Goal: Obtain resource: Obtain resource

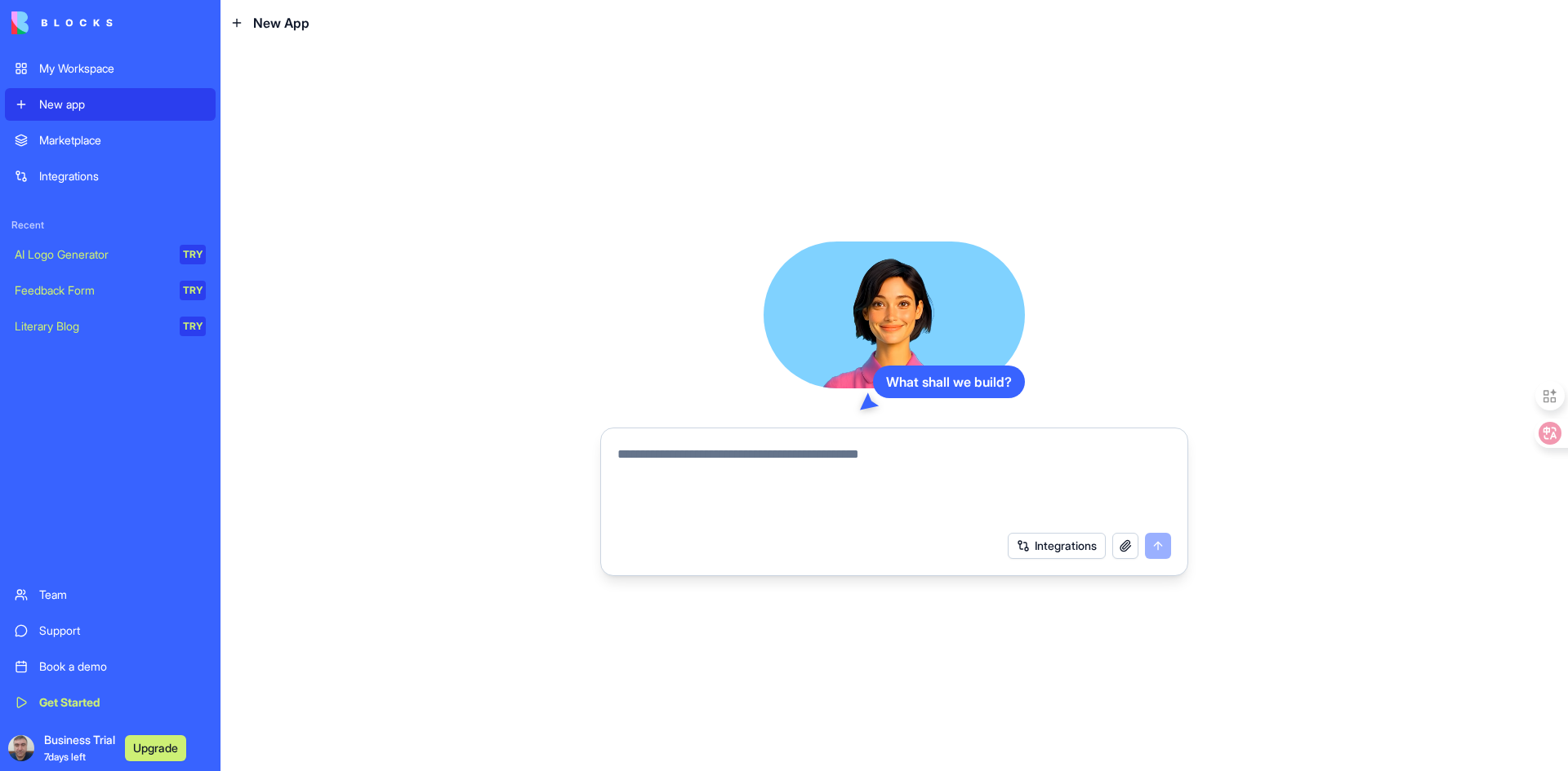
click at [98, 70] on div "My Workspace" at bounding box center [123, 69] width 167 height 16
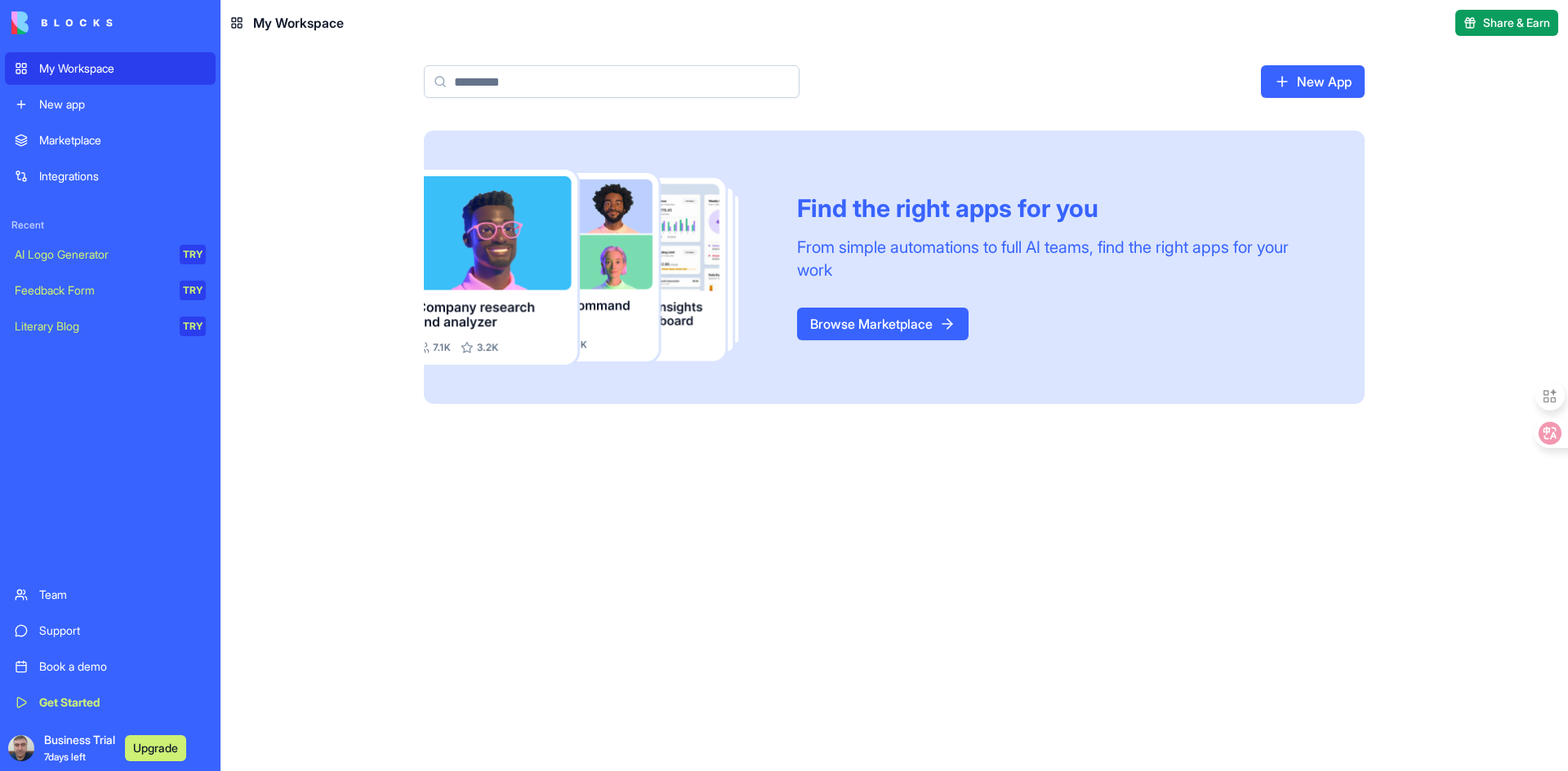
click at [937, 331] on link "Browse Marketplace" at bounding box center [882, 324] width 171 height 33
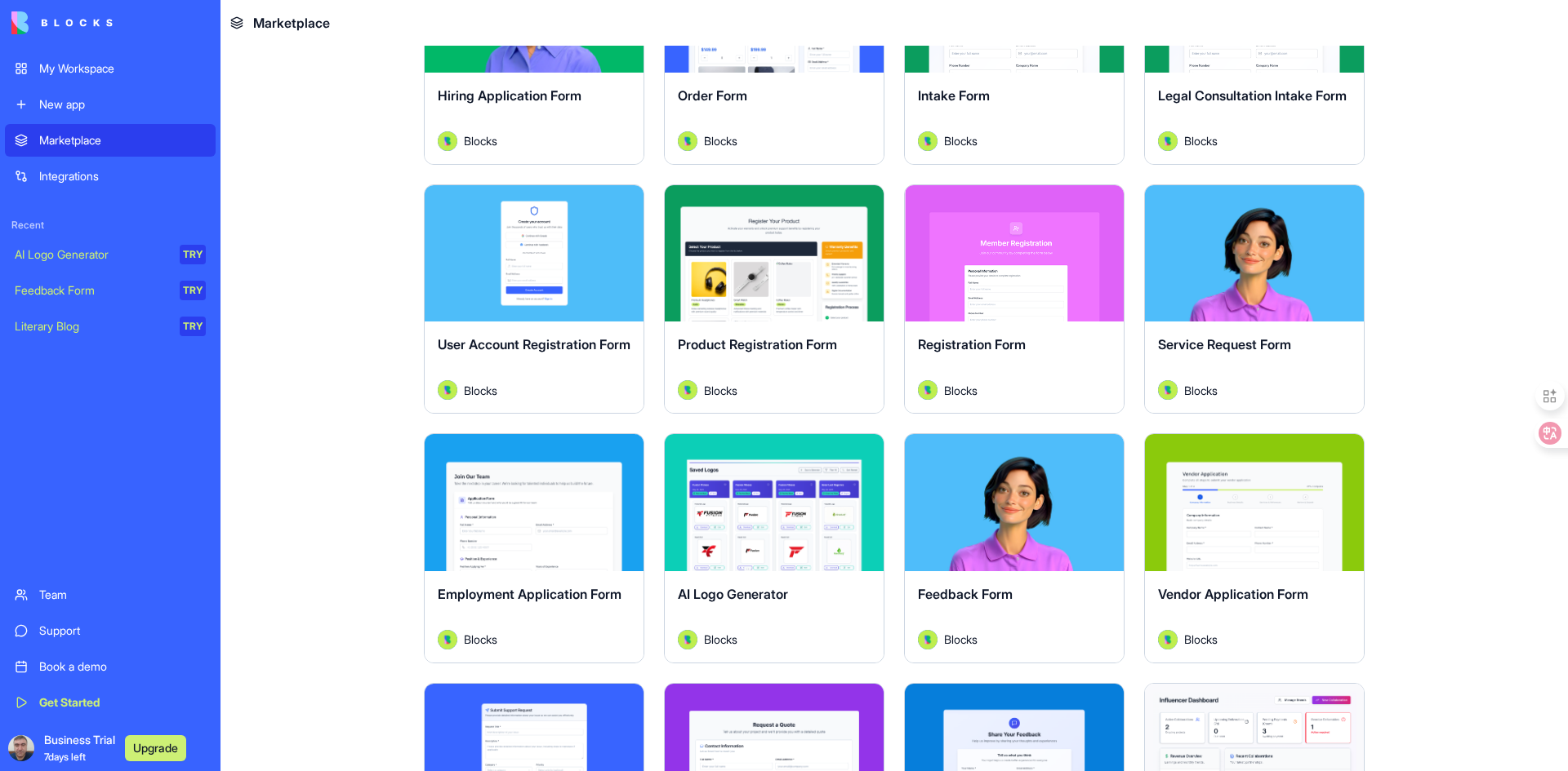
scroll to position [408, 0]
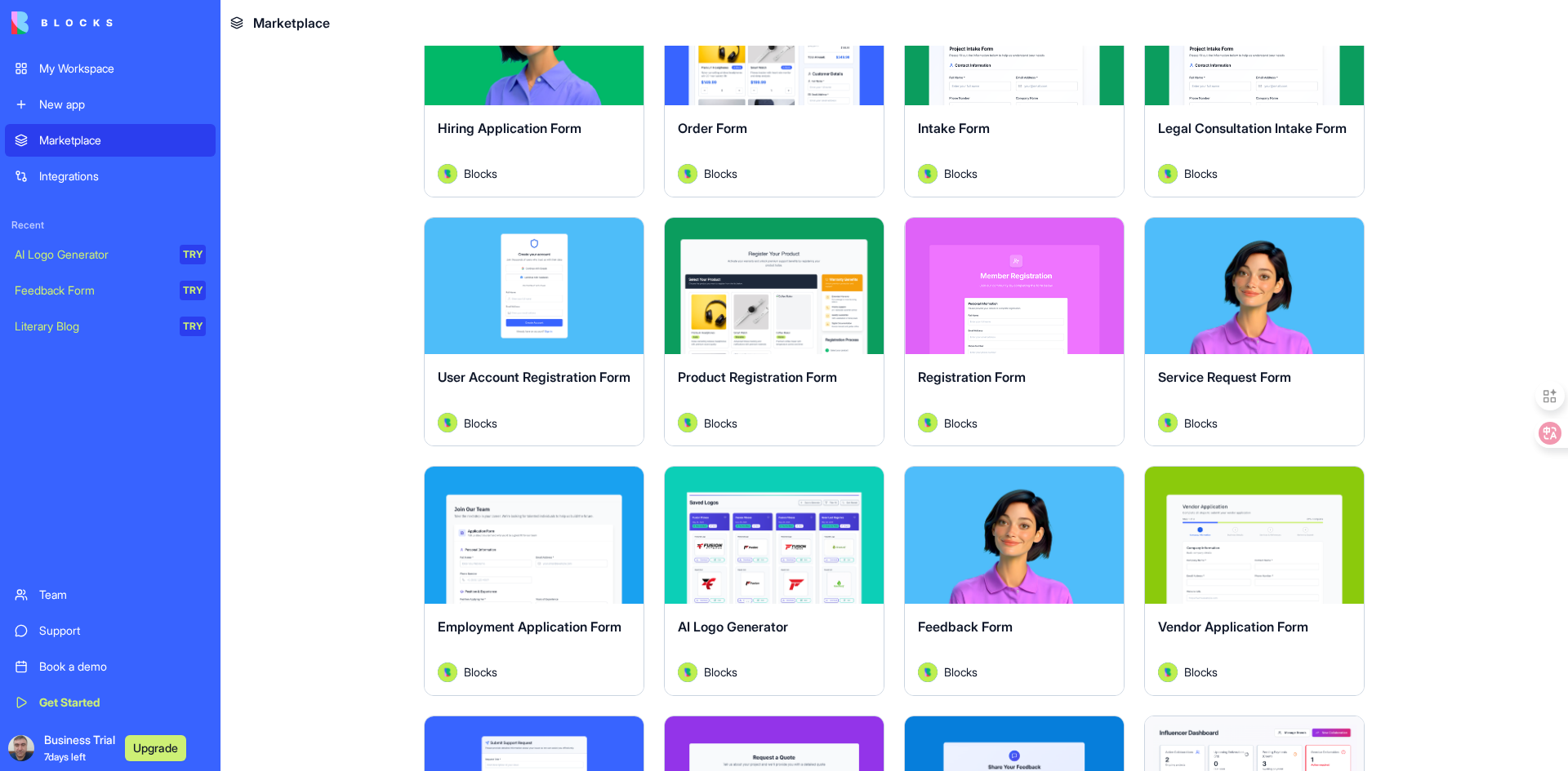
click at [510, 306] on div "Explore" at bounding box center [534, 287] width 219 height 137
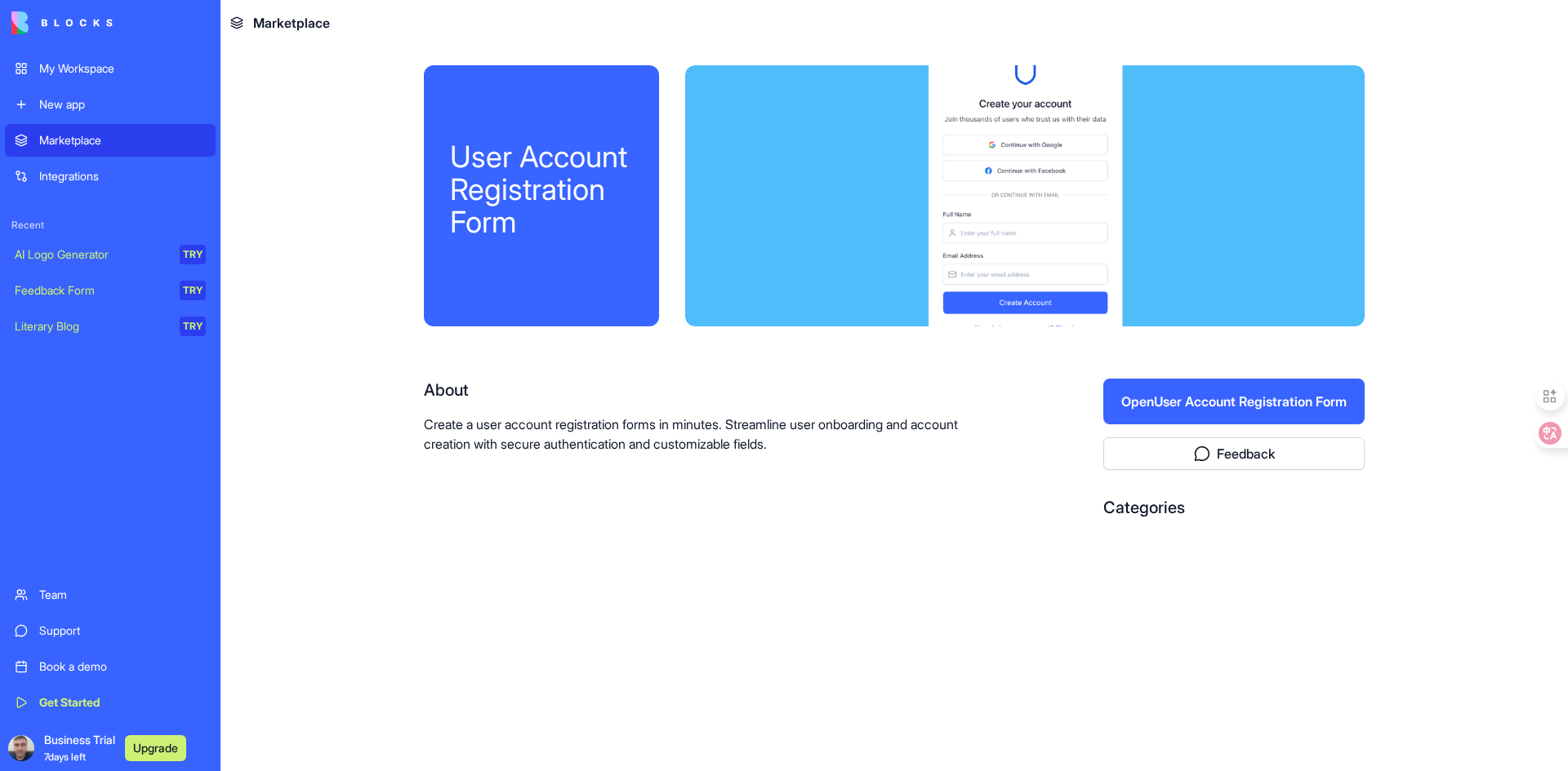
click at [782, 223] on div at bounding box center [1025, 195] width 680 height 261
click at [1235, 410] on button "Open User Account Registration Form" at bounding box center [1233, 402] width 261 height 46
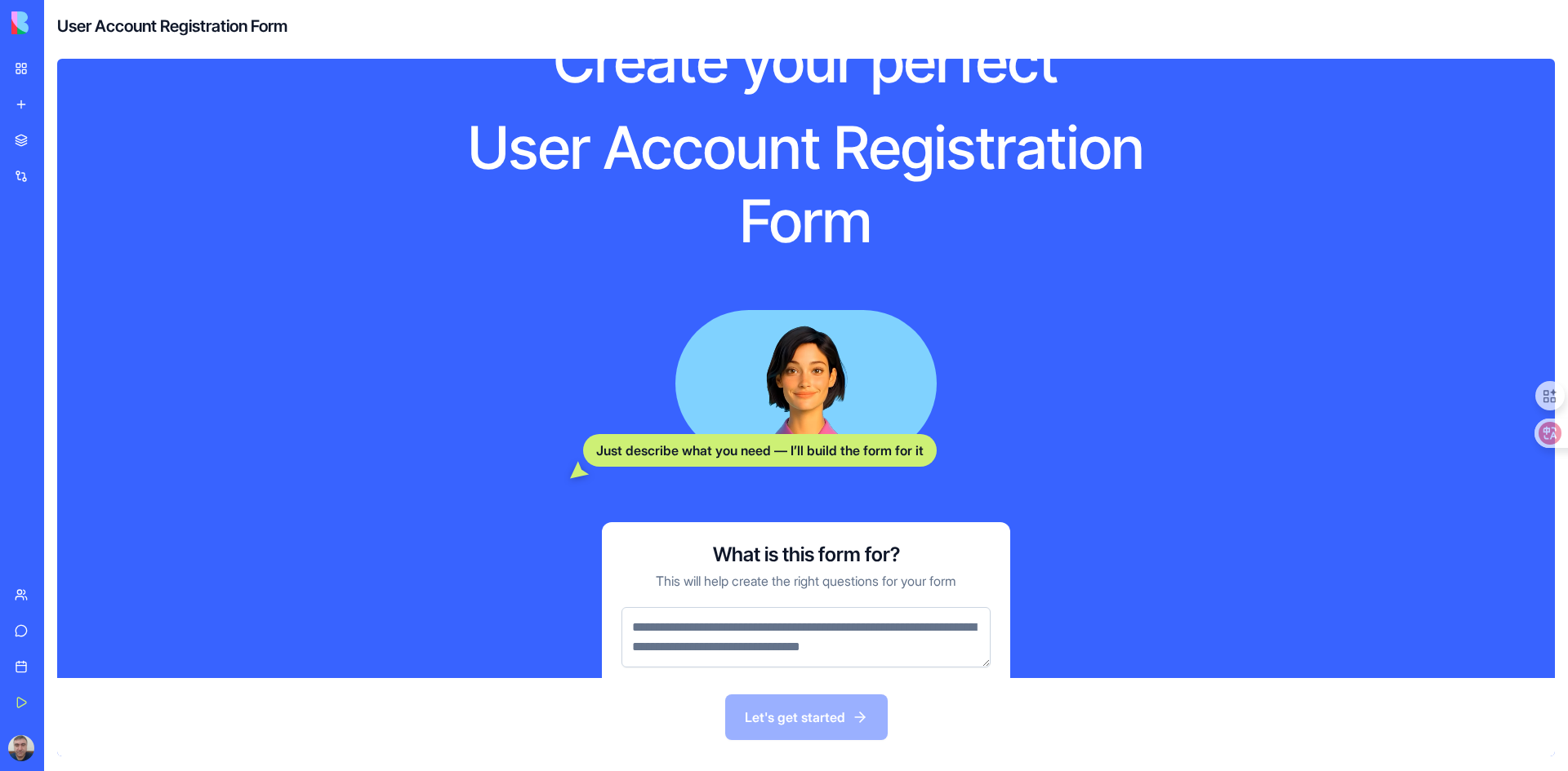
scroll to position [147, 0]
